Goal: Information Seeking & Learning: Learn about a topic

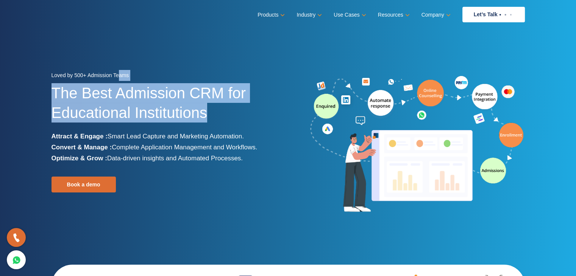
drag, startPoint x: 120, startPoint y: 73, endPoint x: 205, endPoint y: 103, distance: 90.0
click at [205, 103] on div "Loved by 500+ Admission Teams The Best Admission CRM for Educational Institutio…" at bounding box center [166, 144] width 231 height 149
click at [205, 103] on h1 "The Best Admission CRM for Educational Institutions" at bounding box center [166, 107] width 231 height 48
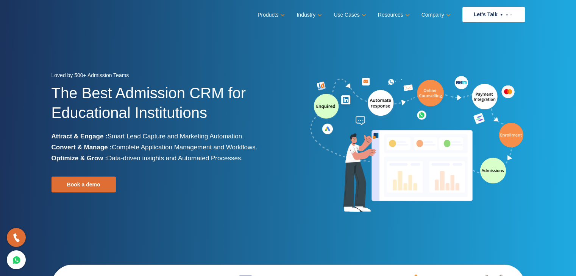
click at [205, 103] on h1 "The Best Admission CRM for Educational Institutions" at bounding box center [166, 107] width 231 height 48
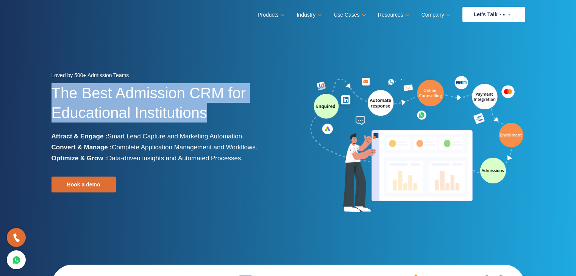
click at [205, 103] on h1 "The Best Admission CRM for Educational Institutions" at bounding box center [166, 107] width 231 height 48
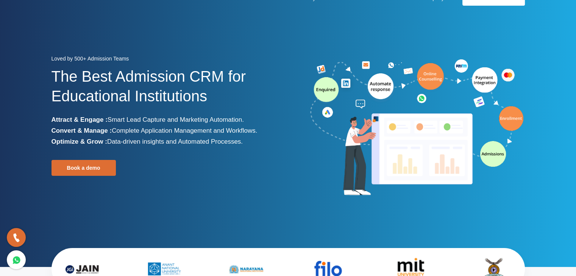
scroll to position [20, 0]
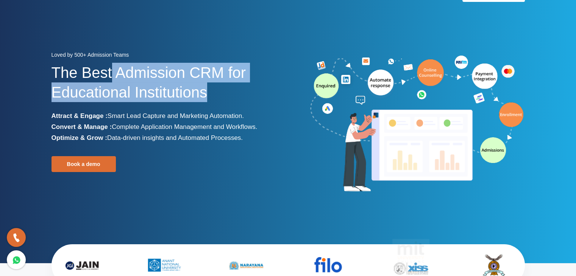
drag, startPoint x: 110, startPoint y: 79, endPoint x: 214, endPoint y: 109, distance: 108.8
click at [214, 109] on h1 "The Best Admission CRM for Educational Institutions" at bounding box center [166, 87] width 231 height 48
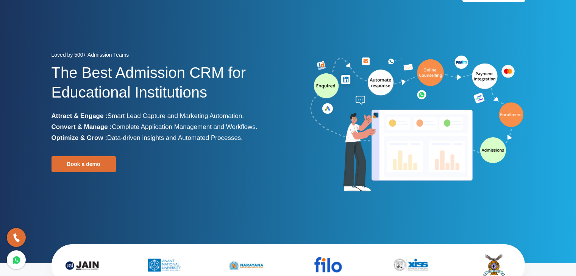
click at [142, 53] on div "Loved by 500+ Admission Teams" at bounding box center [166, 56] width 231 height 13
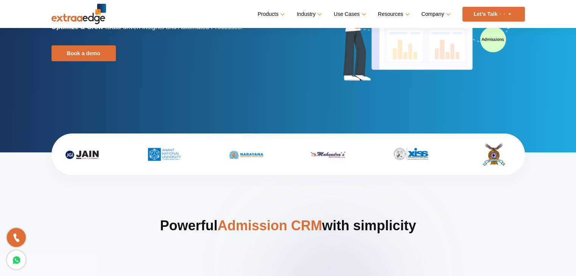
scroll to position [129, 0]
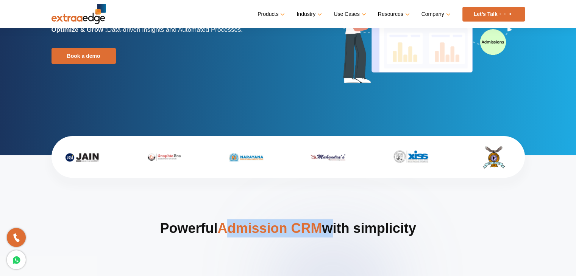
drag, startPoint x: 325, startPoint y: 225, endPoint x: 224, endPoint y: 224, distance: 101.4
click at [224, 224] on h2 "Powerful Admission CRM with simplicity" at bounding box center [287, 243] width 473 height 48
click at [224, 224] on span "Admission CRM" at bounding box center [269, 229] width 104 height 16
drag, startPoint x: 221, startPoint y: 225, endPoint x: 321, endPoint y: 215, distance: 100.0
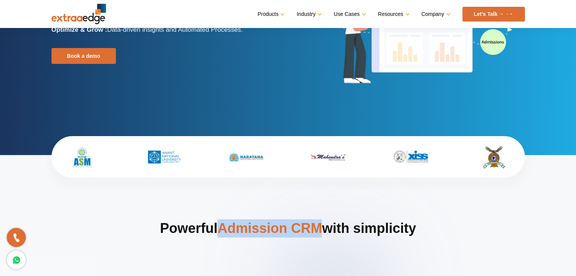
copy span "Admission CRM"
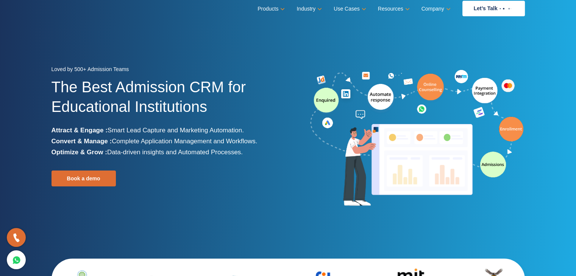
scroll to position [0, 0]
